Goal: Information Seeking & Learning: Learn about a topic

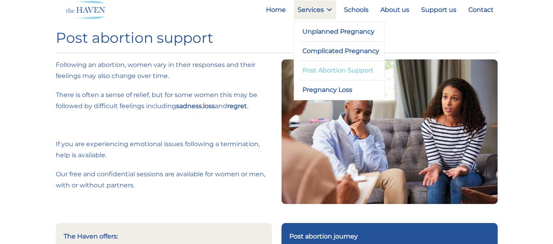
click at [327, 70] on link "Post Abortion Support" at bounding box center [340, 70] width 85 height 19
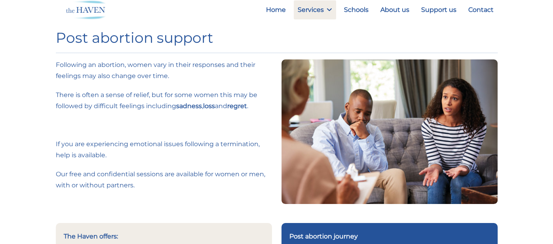
click at [95, 144] on p "If you are experiencing emotional issues following a termination, help is avail…" at bounding box center [164, 150] width 216 height 22
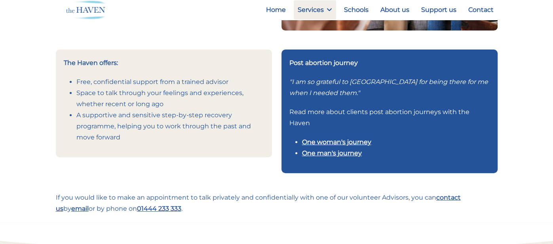
scroll to position [174, 0]
